Goal: Task Accomplishment & Management: Manage account settings

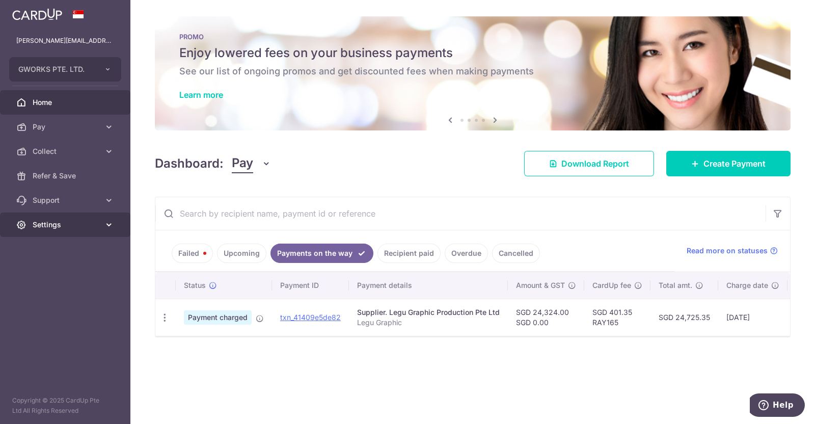
scroll to position [0, 127]
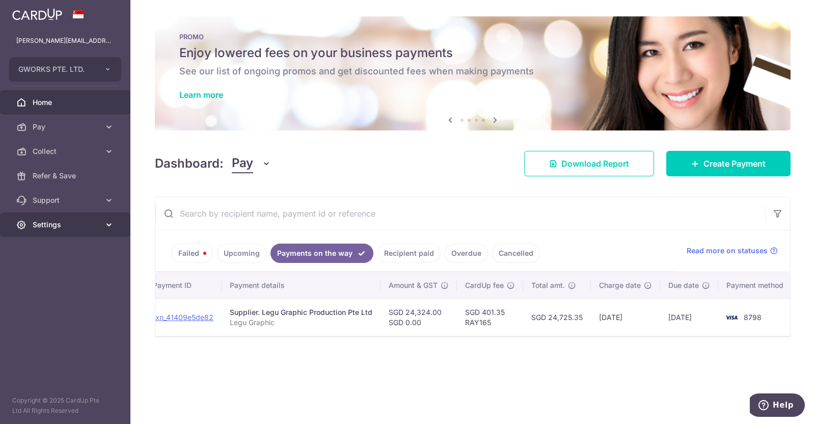
click at [70, 221] on span "Settings" at bounding box center [66, 225] width 67 height 10
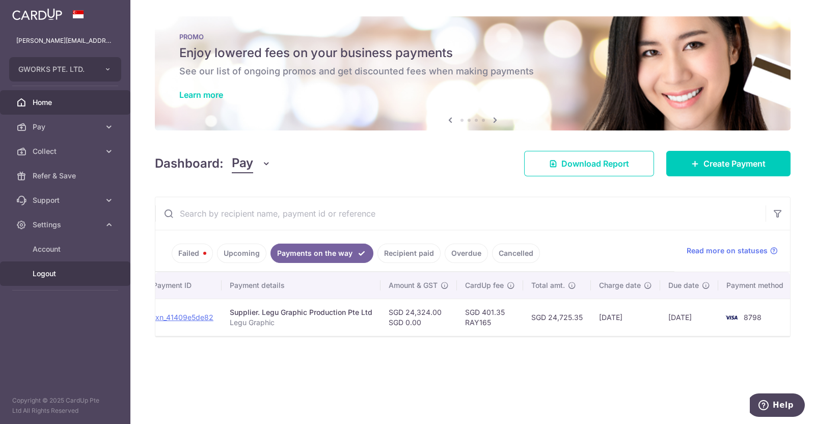
click at [68, 278] on span "Logout" at bounding box center [66, 273] width 67 height 10
